Goal: Task Accomplishment & Management: Manage account settings

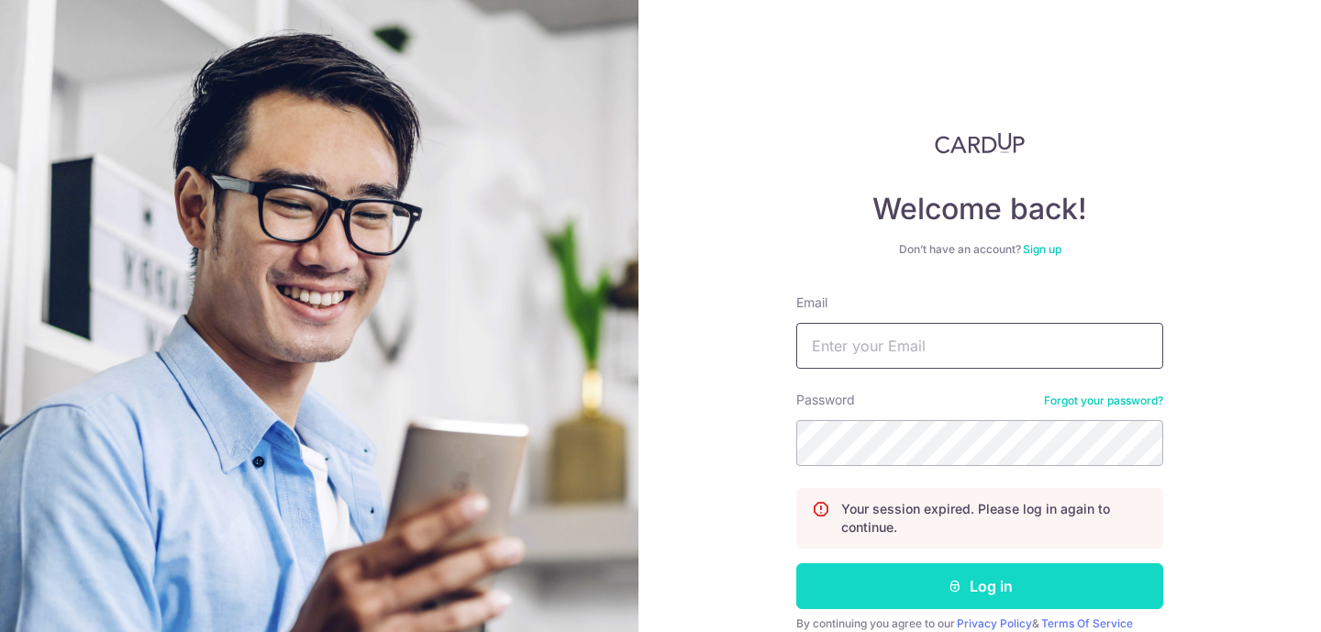
type input "[EMAIL_ADDRESS][DOMAIN_NAME]"
click at [909, 568] on button "Log in" at bounding box center [979, 586] width 367 height 46
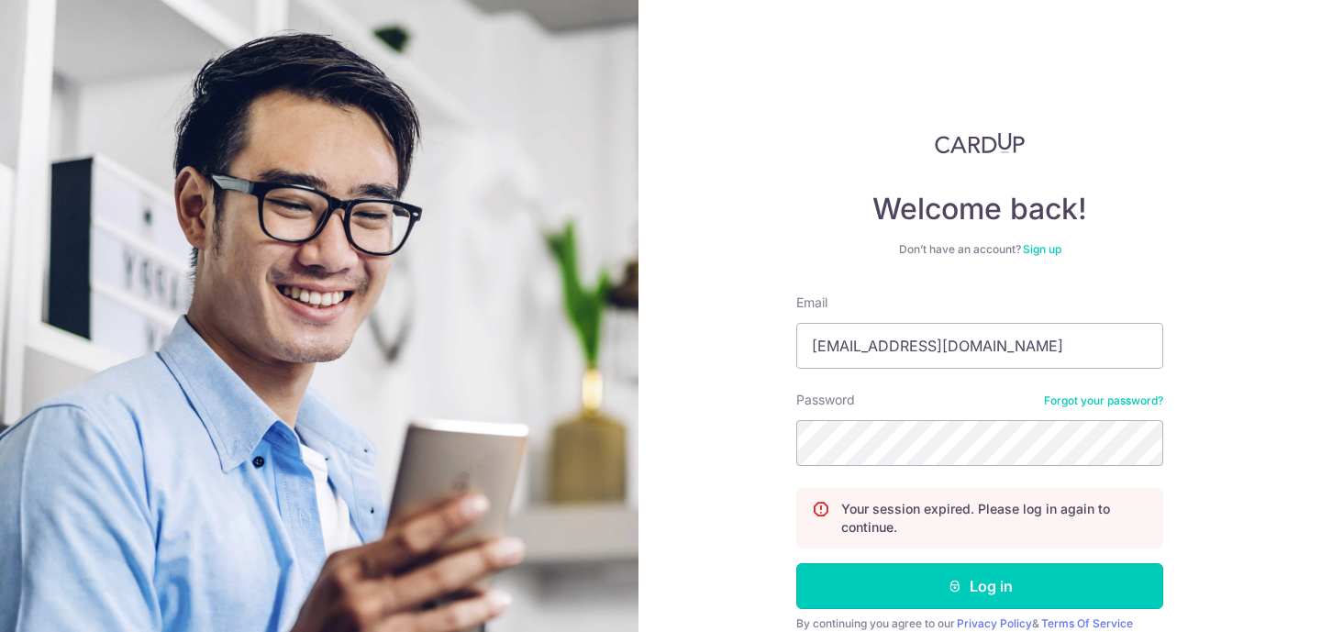
scroll to position [80, 0]
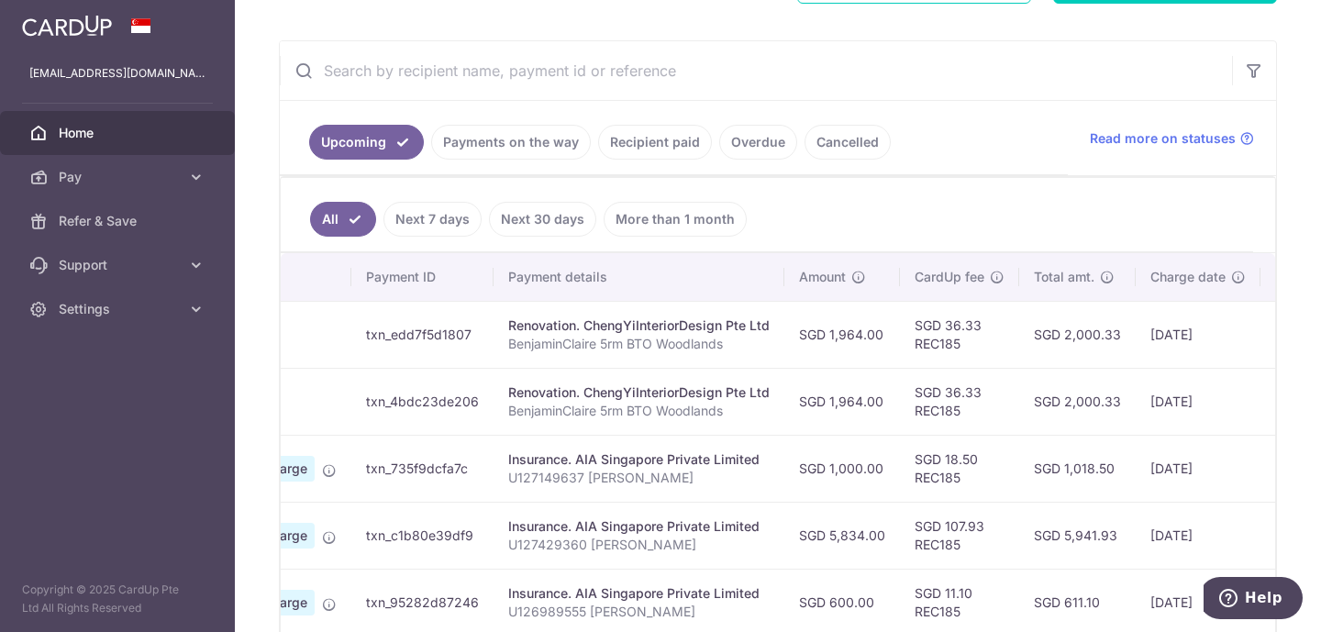
scroll to position [0, 164]
click at [1018, 478] on td "SGD 1,018.50" at bounding box center [1076, 468] width 116 height 67
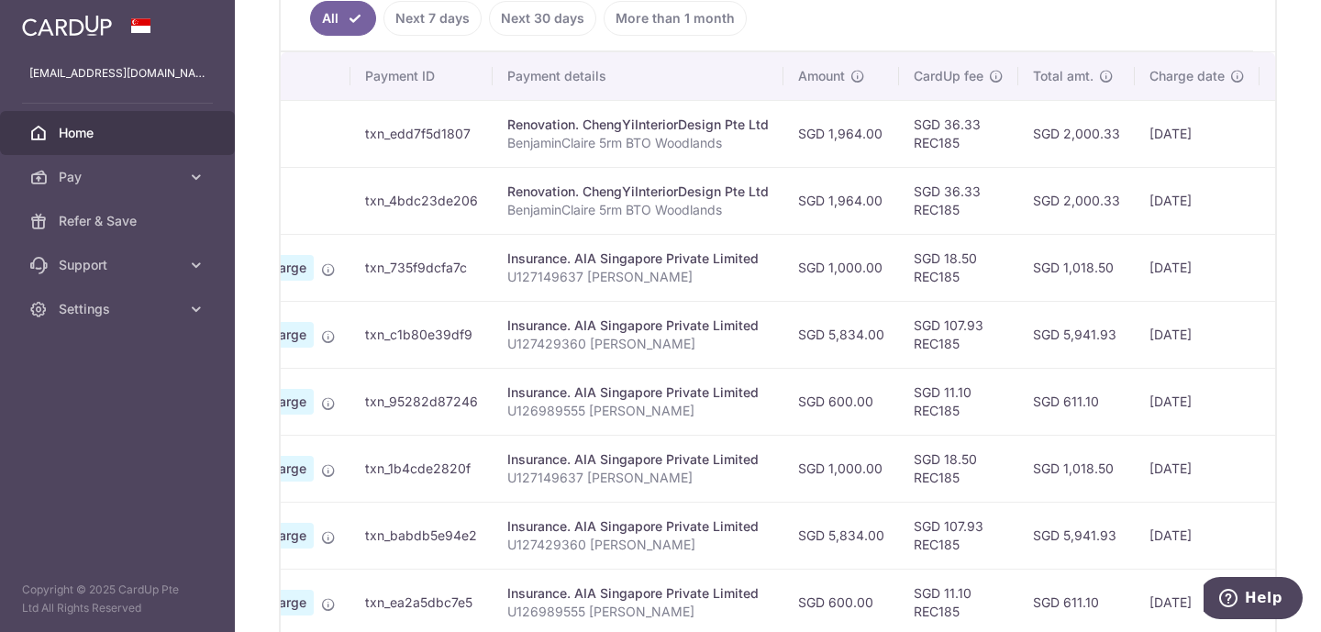
scroll to position [227, 0]
